Goal: Task Accomplishment & Management: Manage account settings

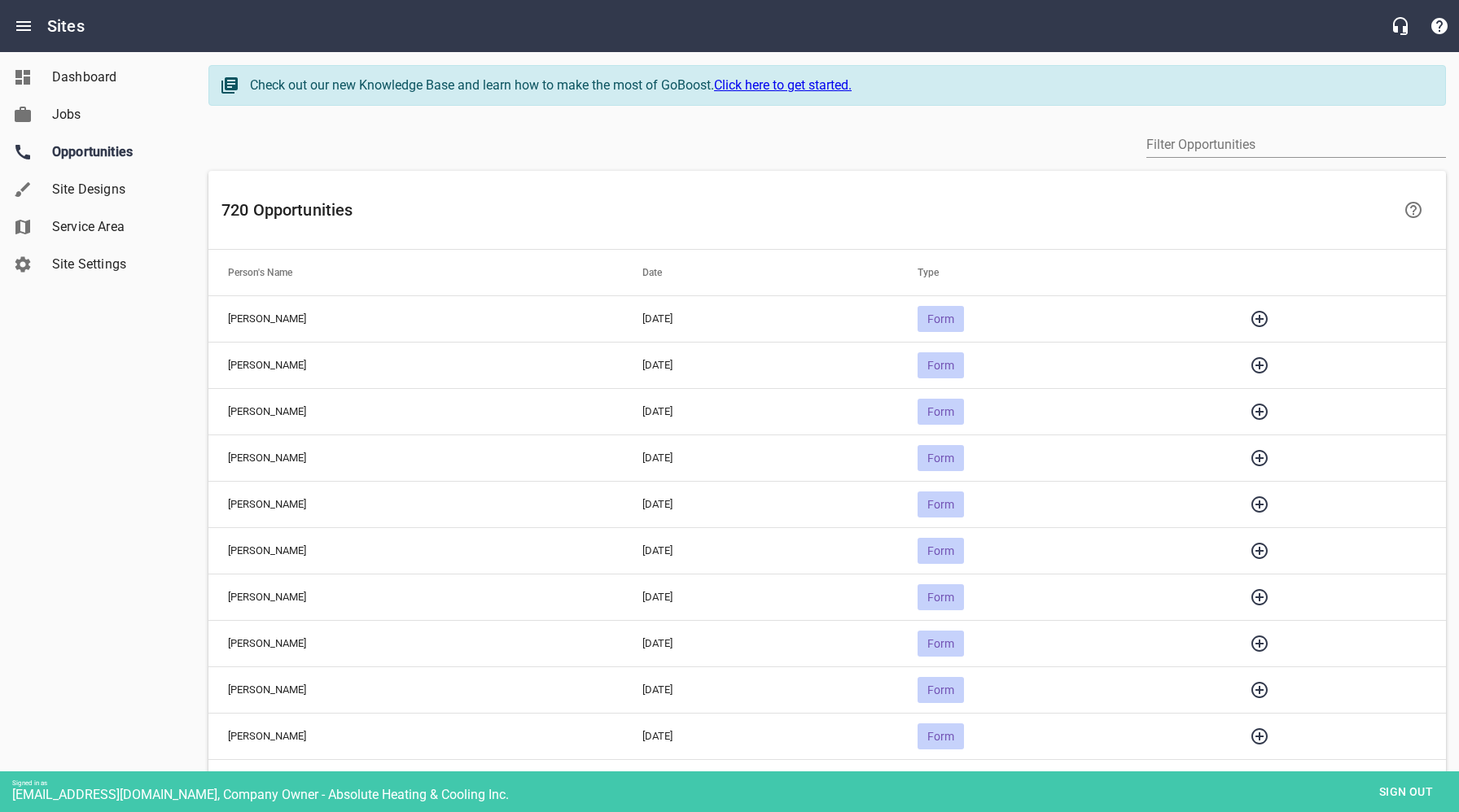
click at [1267, 644] on icon "button" at bounding box center [1259, 644] width 16 height 16
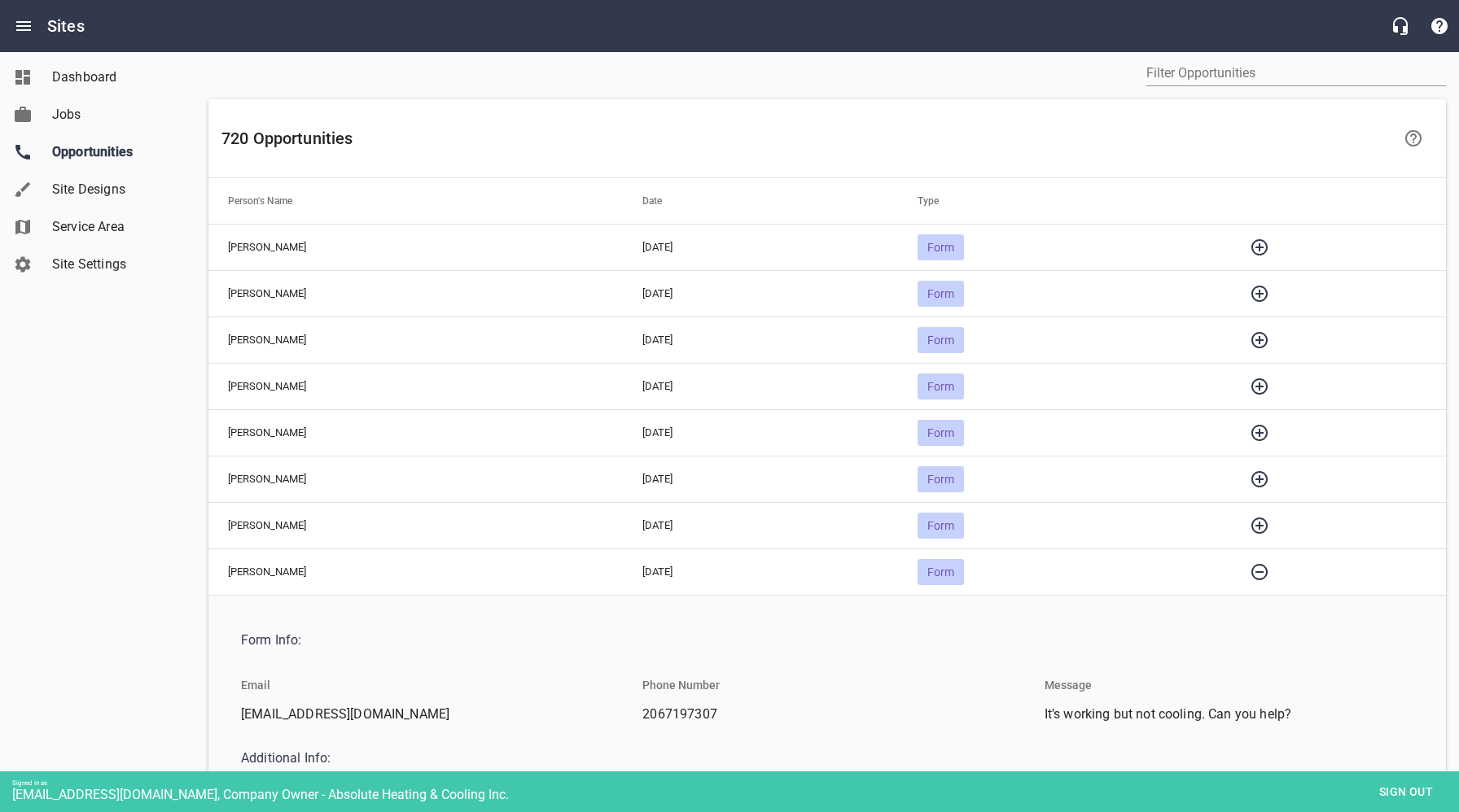
scroll to position [145, 0]
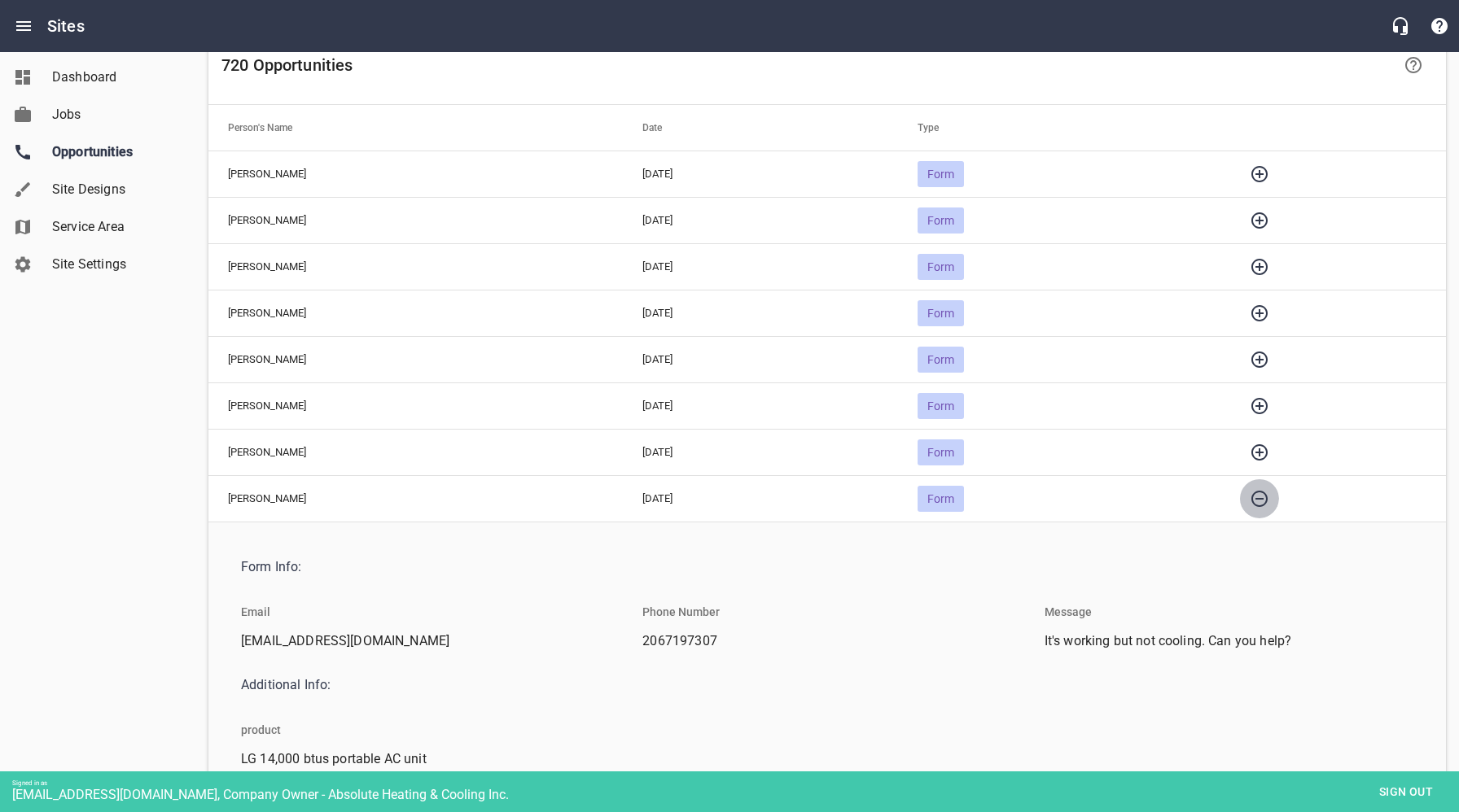
click at [1269, 501] on icon "button" at bounding box center [1259, 499] width 20 height 20
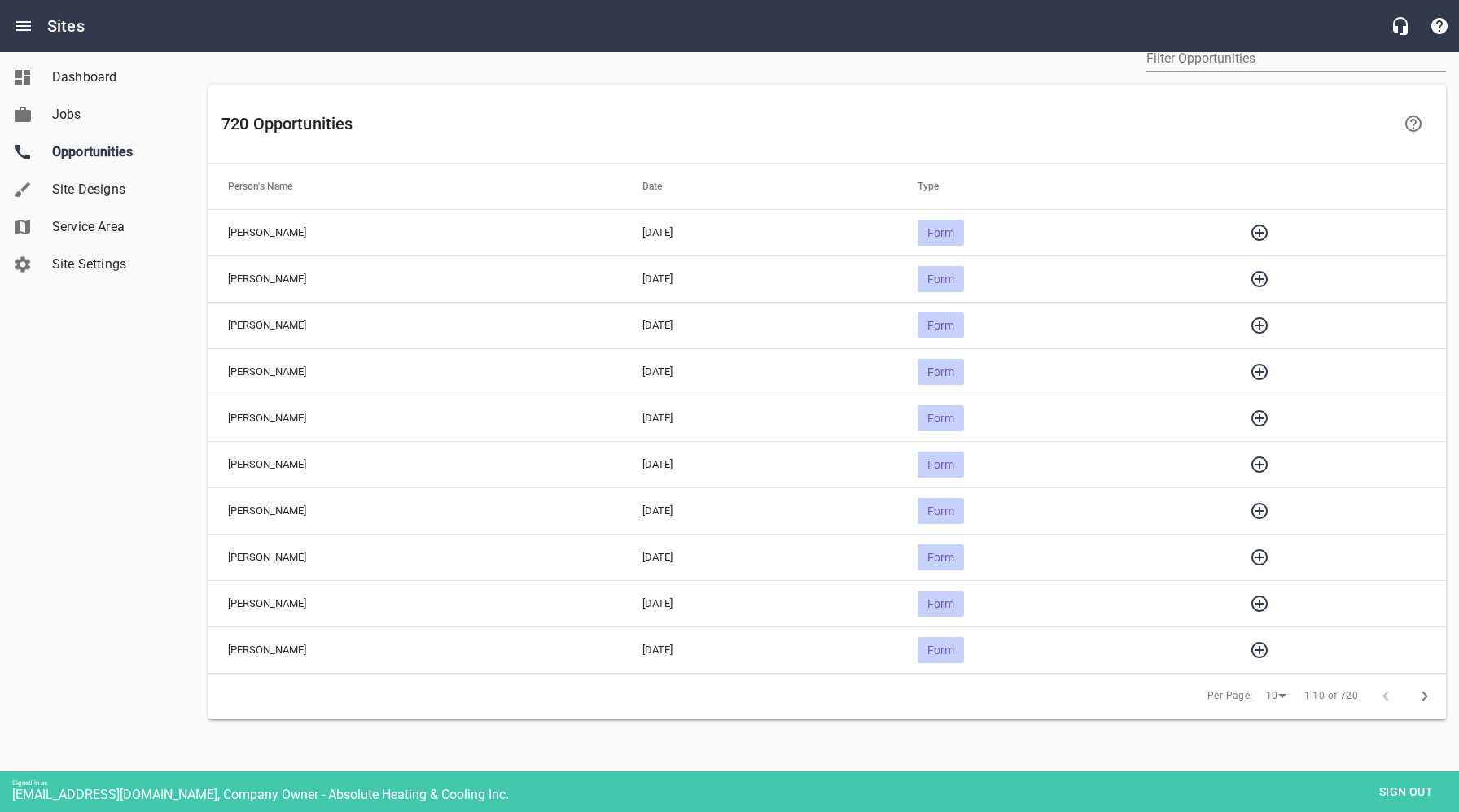
scroll to position [86, 0]
click at [1269, 231] on icon "button" at bounding box center [1259, 234] width 20 height 20
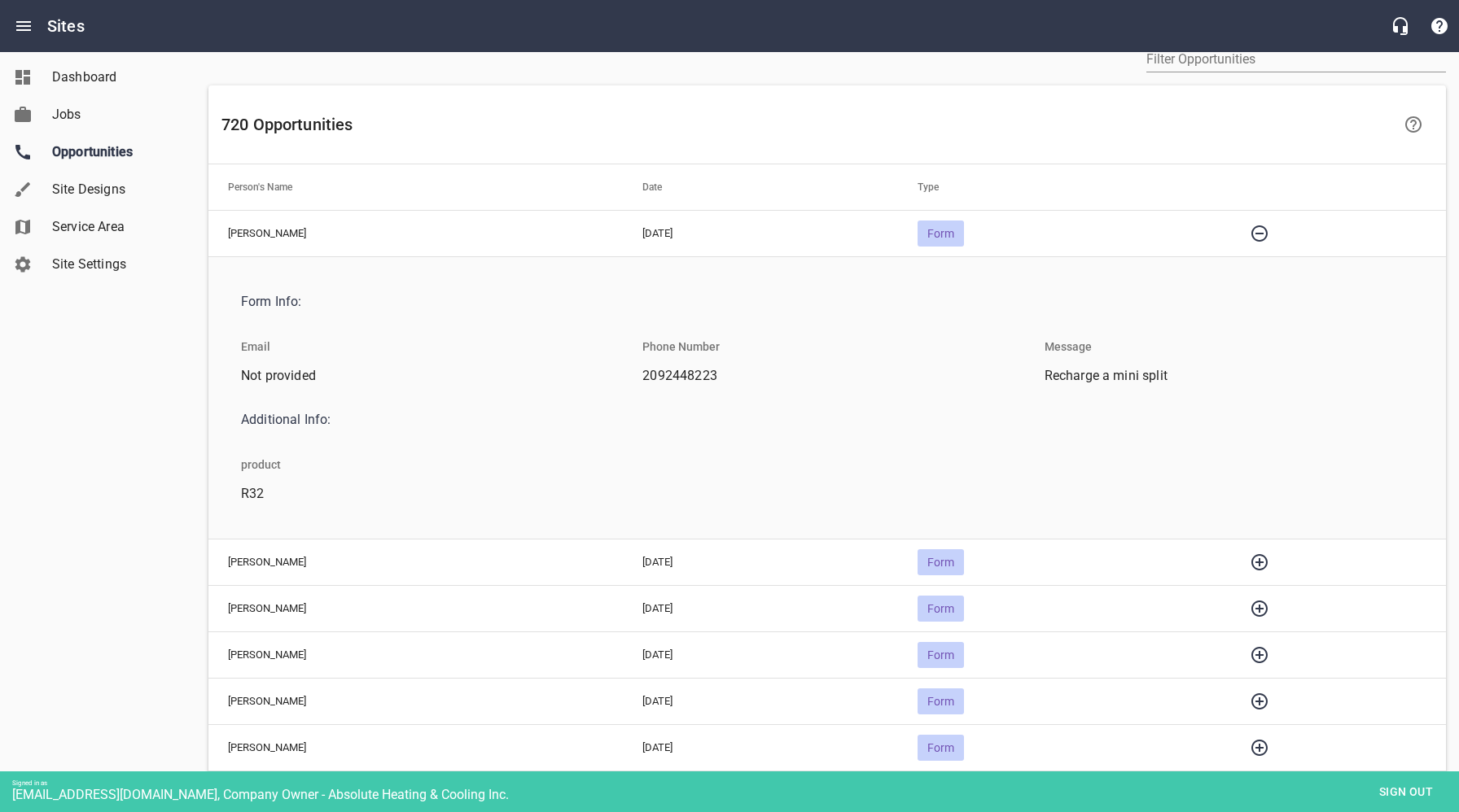
click at [1269, 230] on icon "button" at bounding box center [1259, 234] width 20 height 20
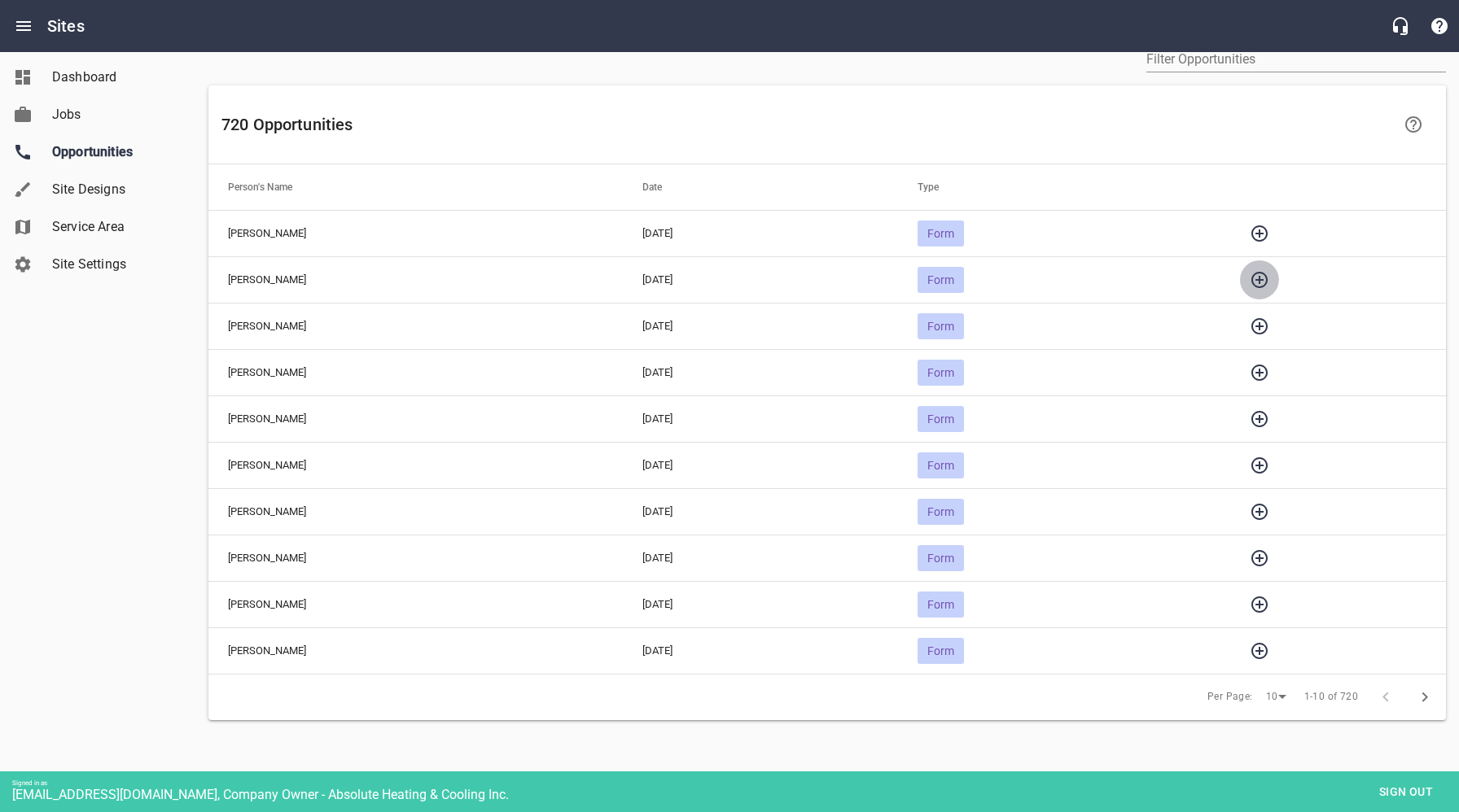
click at [1269, 273] on icon "button" at bounding box center [1259, 280] width 20 height 20
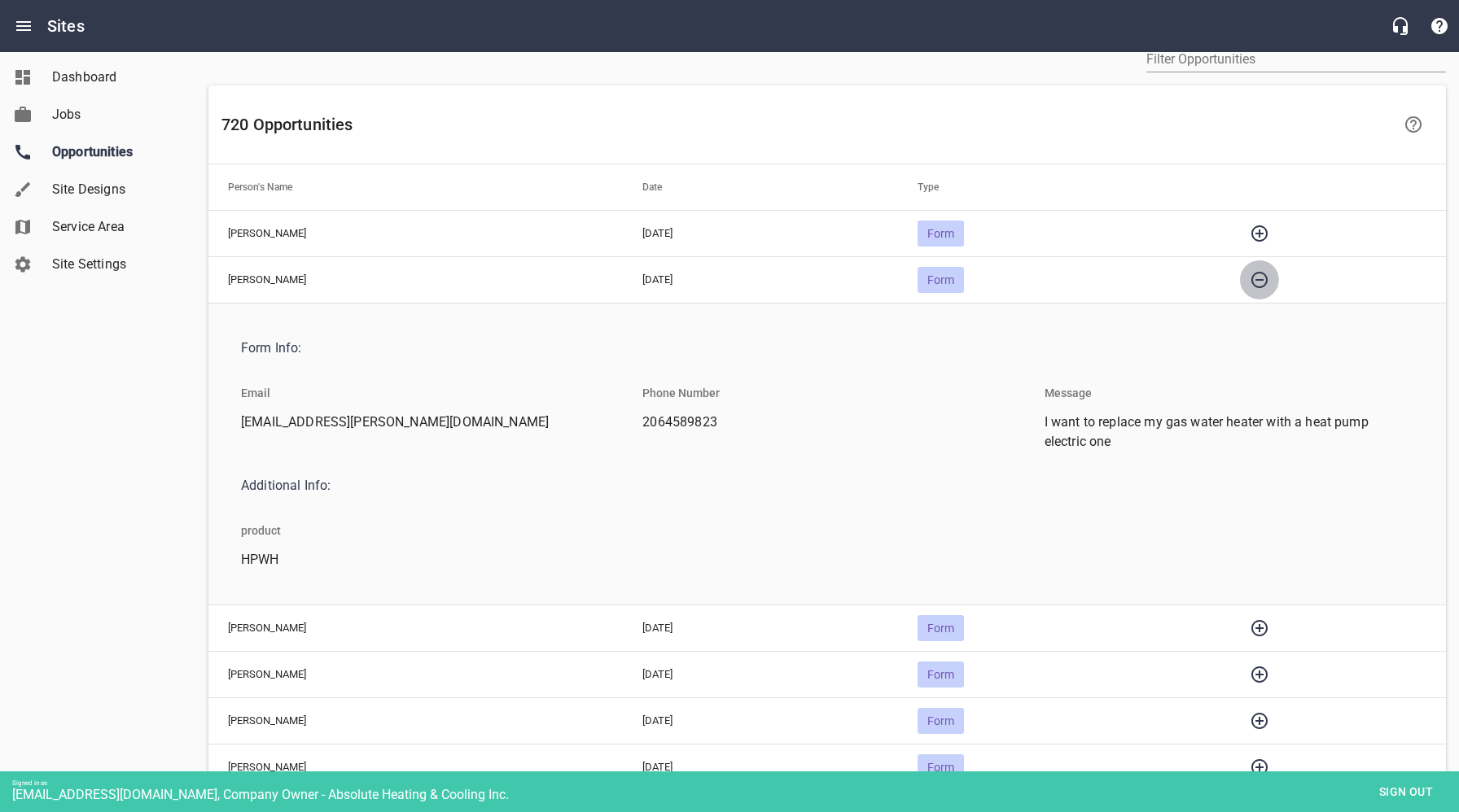
click at [1267, 273] on icon "button" at bounding box center [1259, 280] width 16 height 16
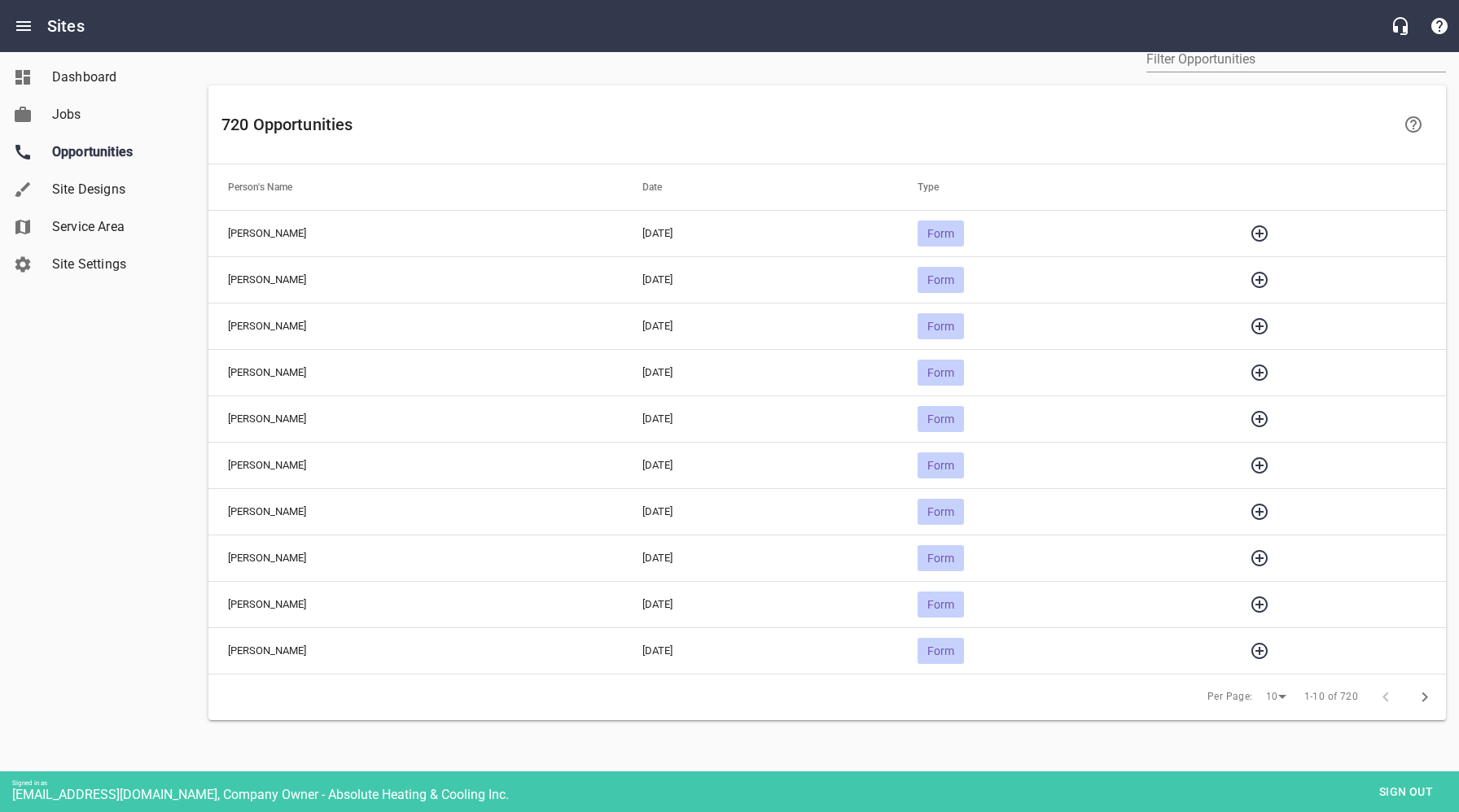
click at [1269, 327] on icon "button" at bounding box center [1259, 327] width 20 height 20
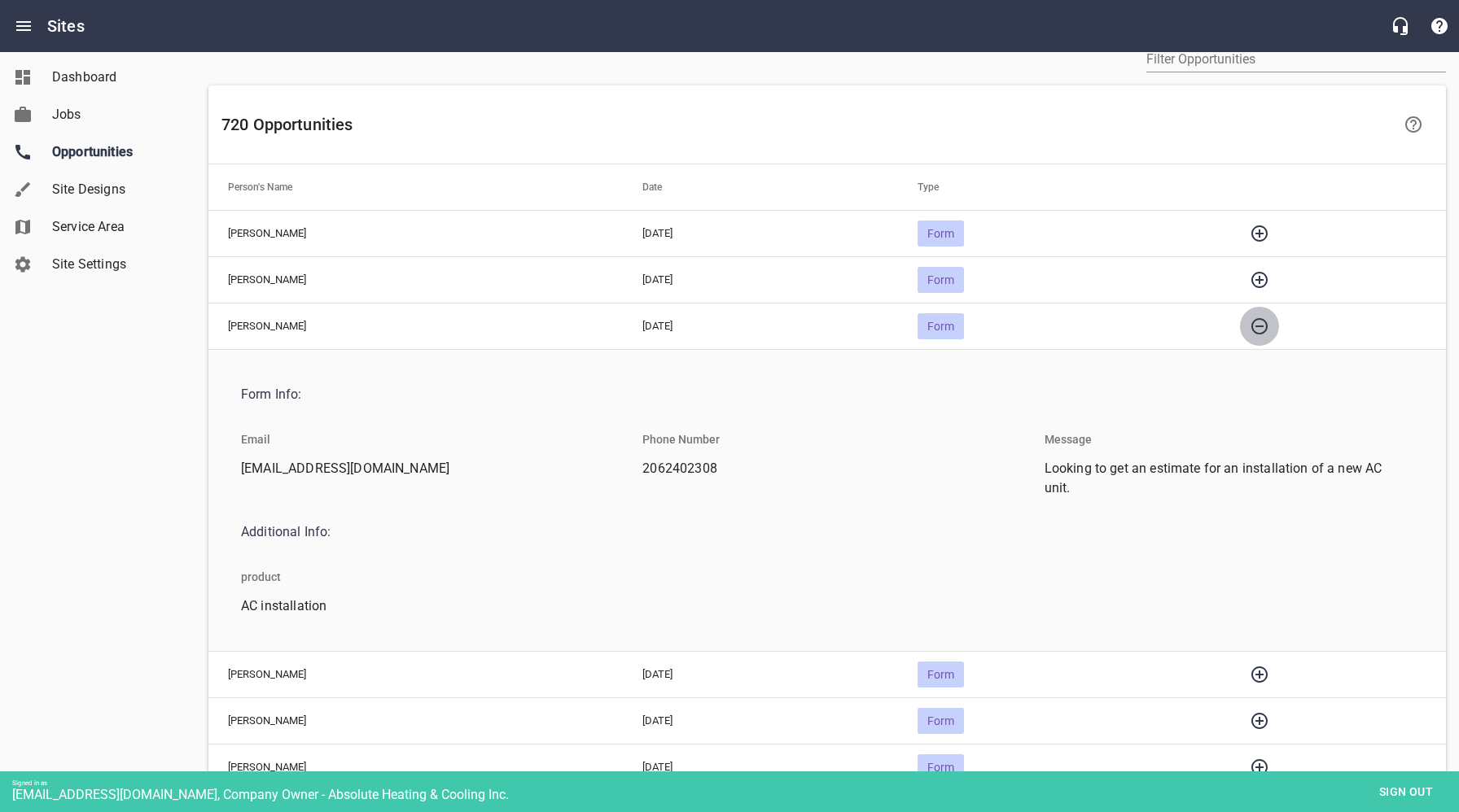
click at [1267, 326] on icon "button" at bounding box center [1259, 327] width 16 height 16
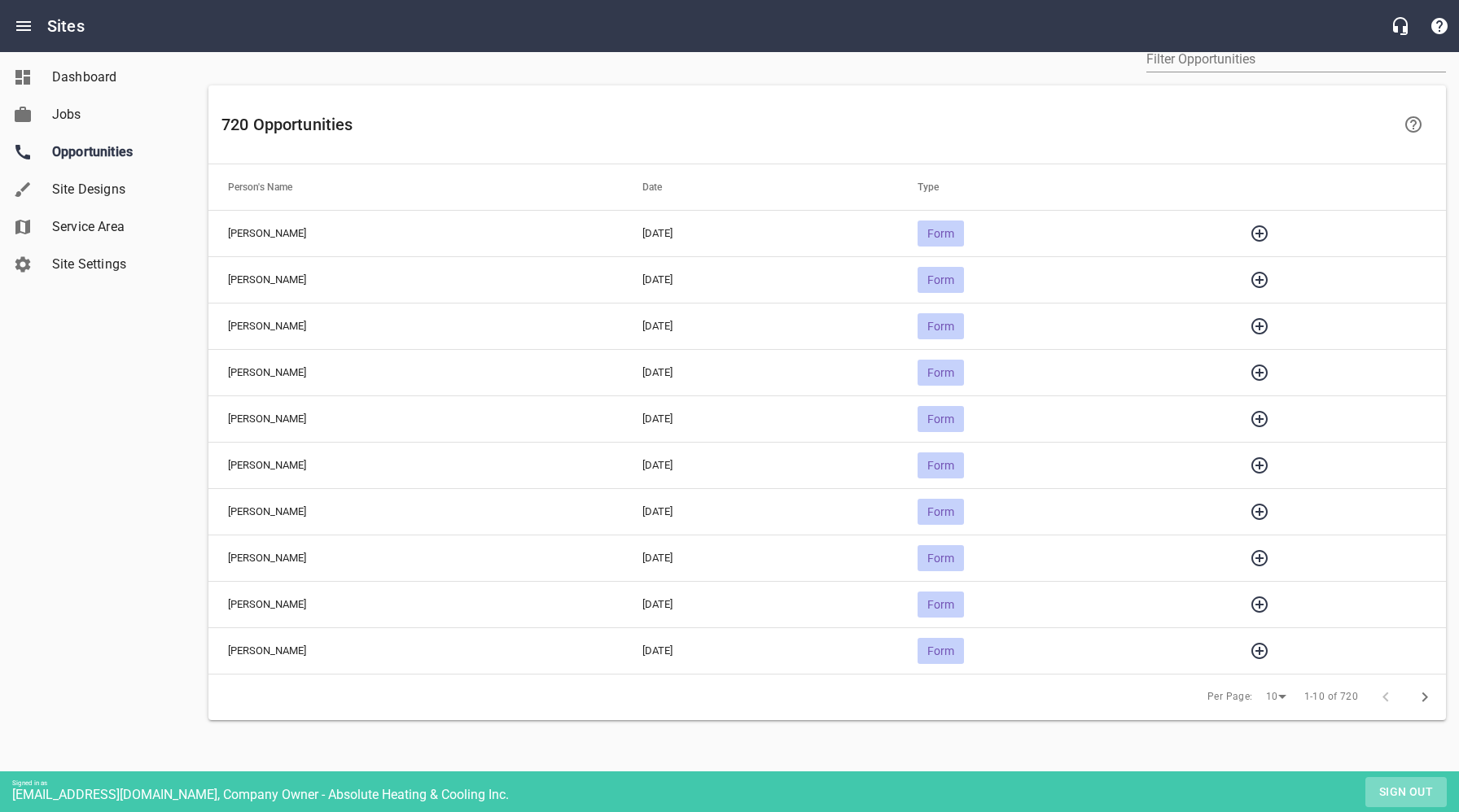
click at [1410, 791] on span "Sign out" at bounding box center [1405, 792] width 69 height 21
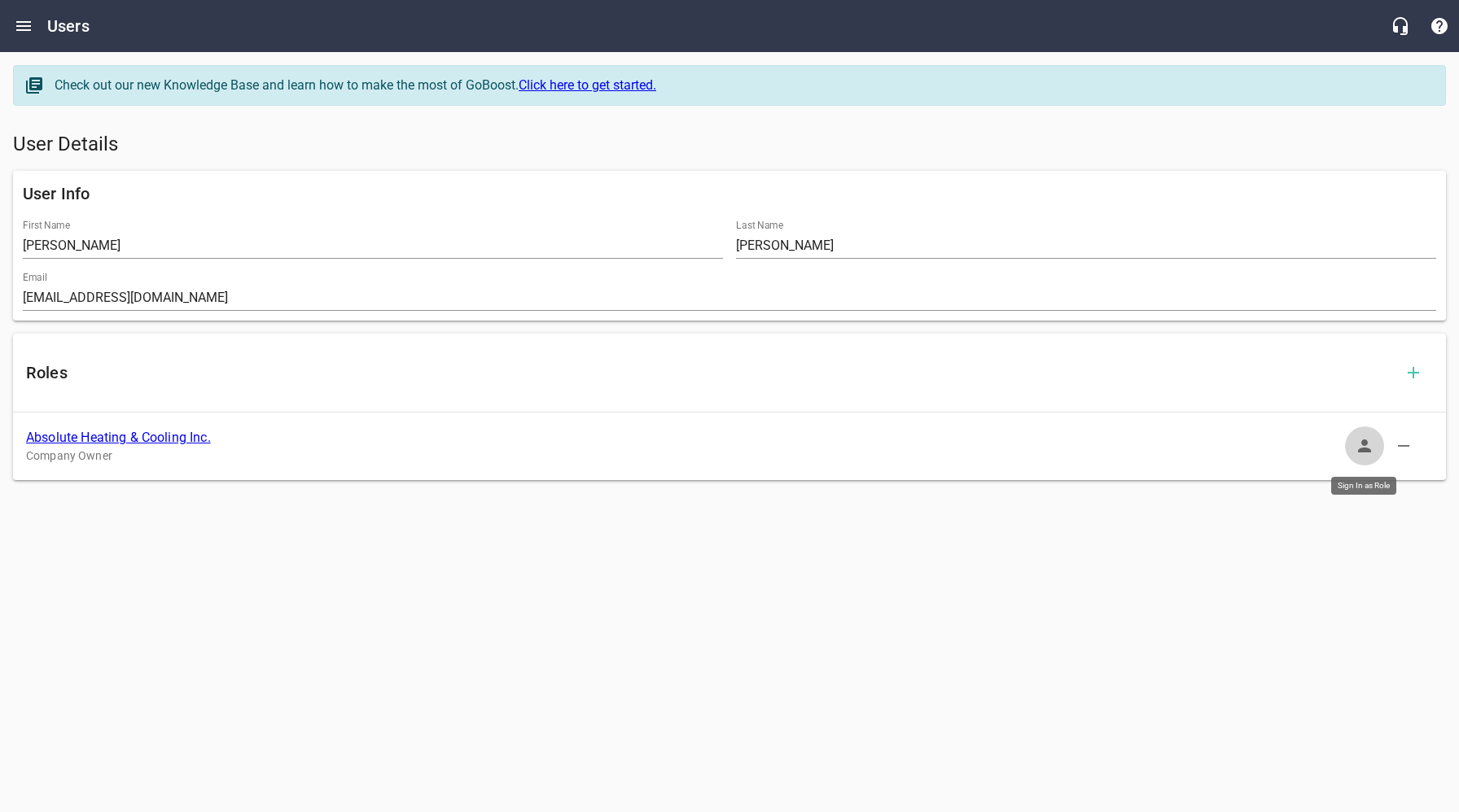
click at [1358, 449] on icon "button" at bounding box center [1364, 446] width 20 height 20
